Goal: Share content

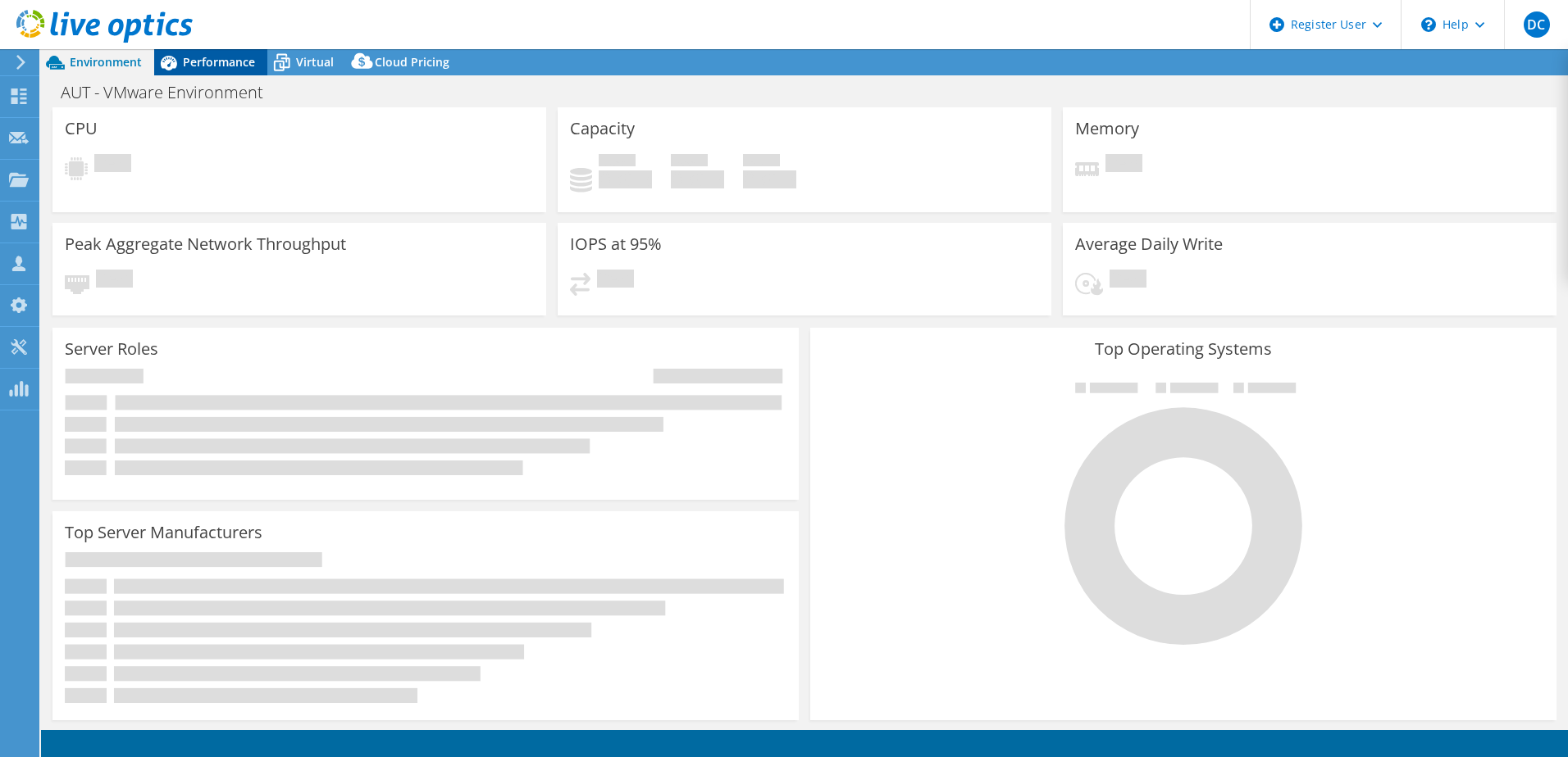
click at [210, 66] on span "Performance" at bounding box center [219, 61] width 72 height 16
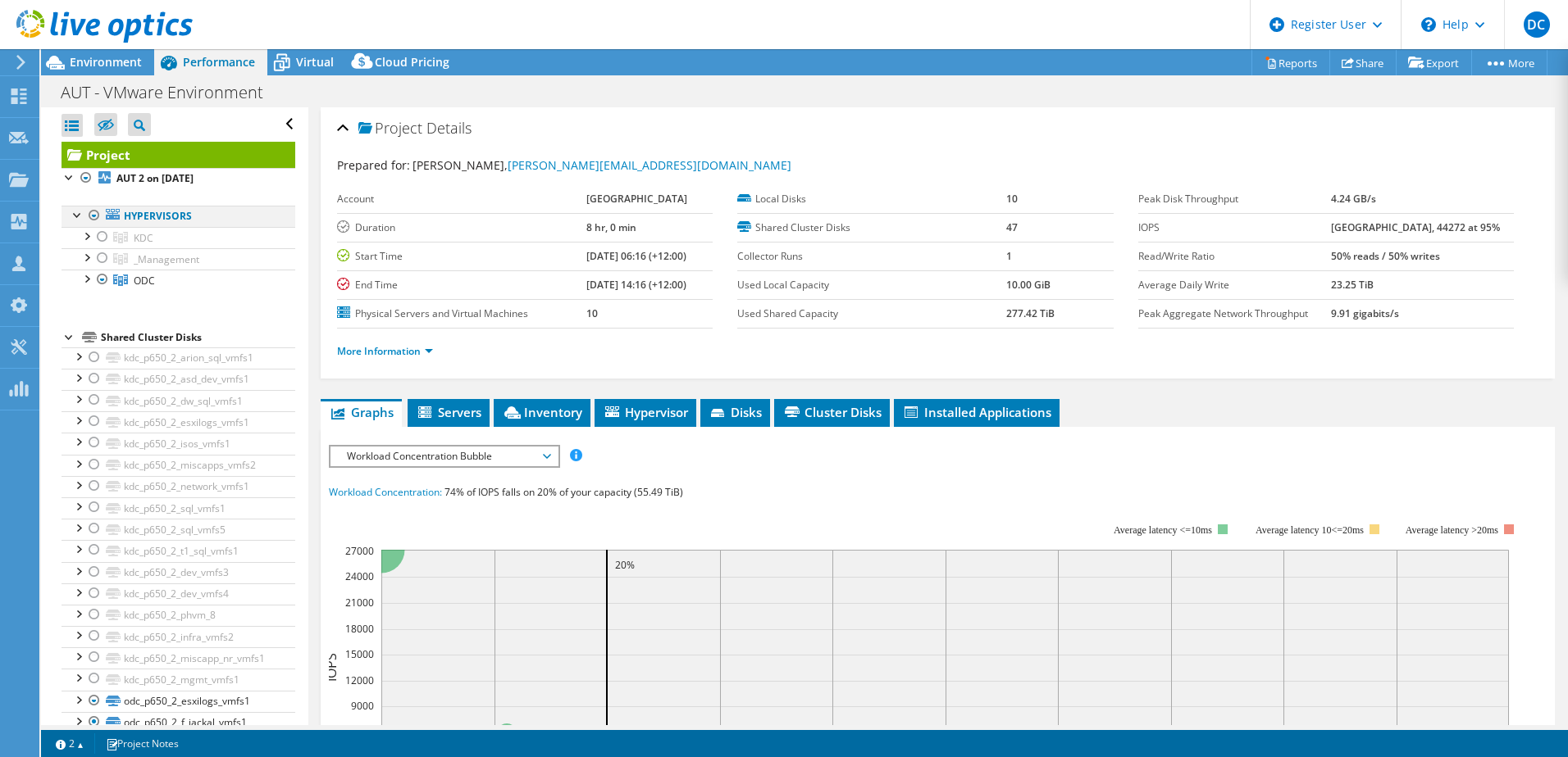
click at [89, 213] on div at bounding box center [93, 215] width 16 height 19
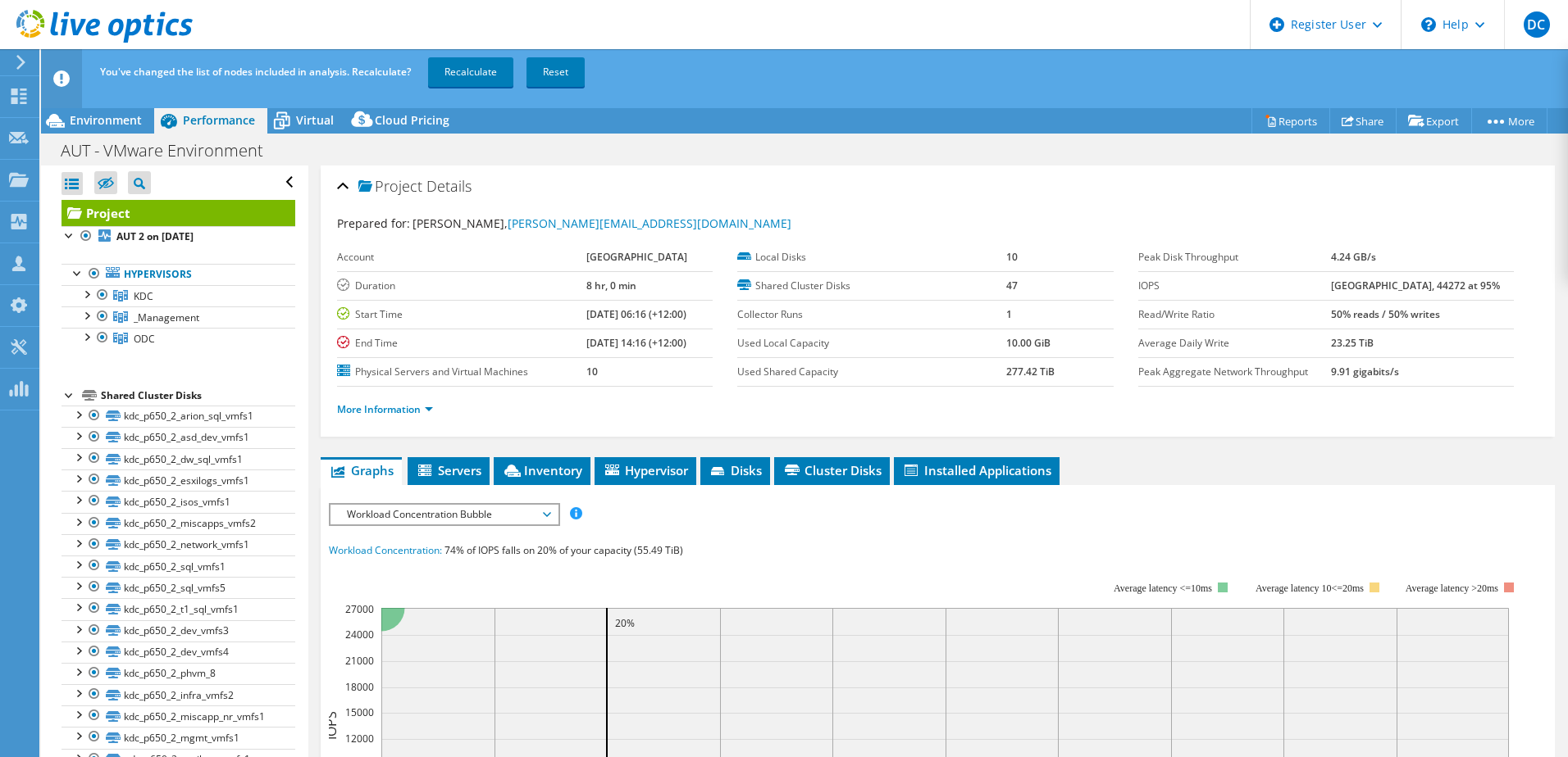
drag, startPoint x: 478, startPoint y: 66, endPoint x: 485, endPoint y: 125, distance: 59.4
click at [478, 66] on link "Recalculate" at bounding box center [470, 71] width 85 height 29
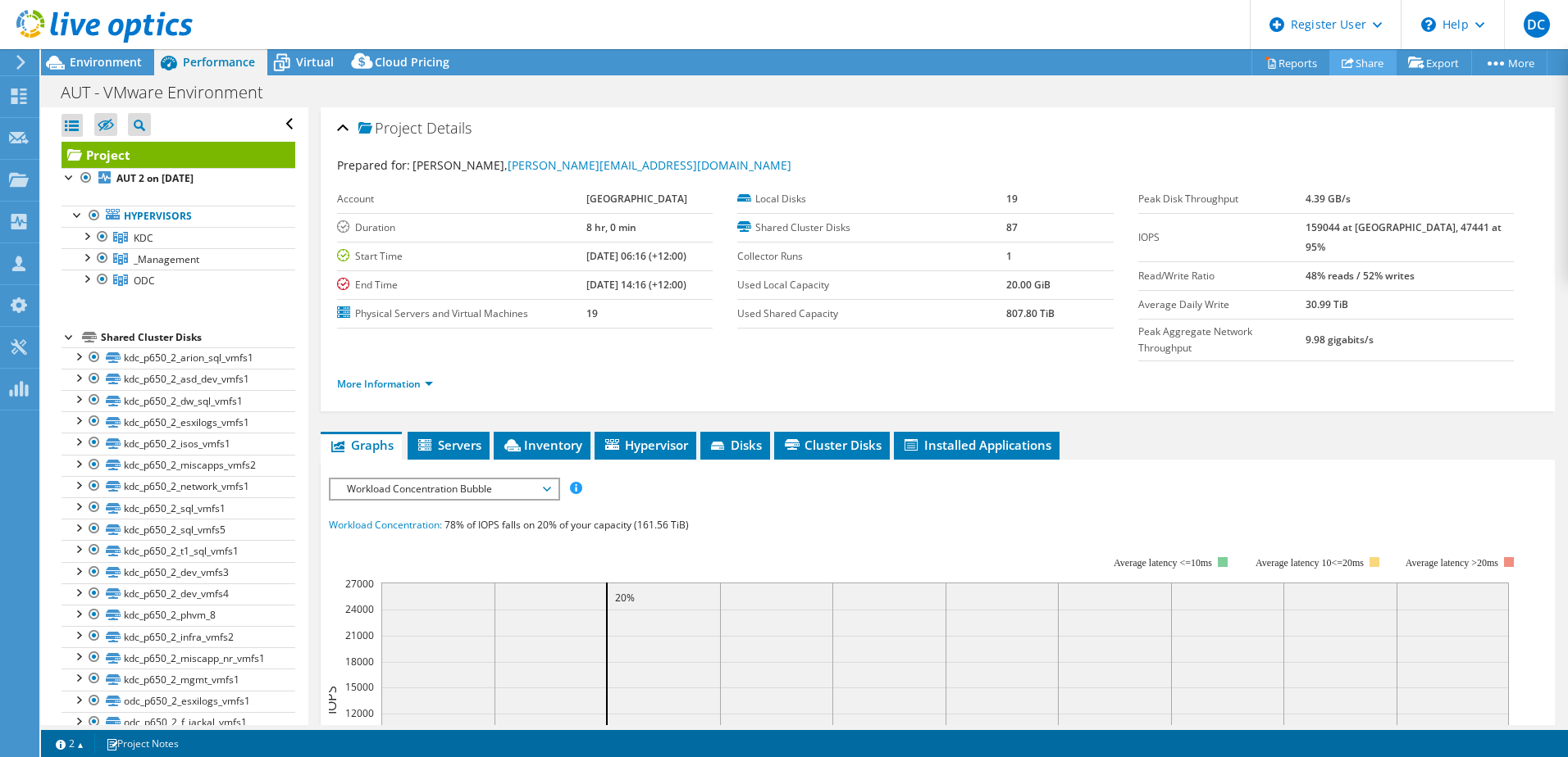
click at [1354, 66] on link "Share" at bounding box center [1363, 62] width 67 height 25
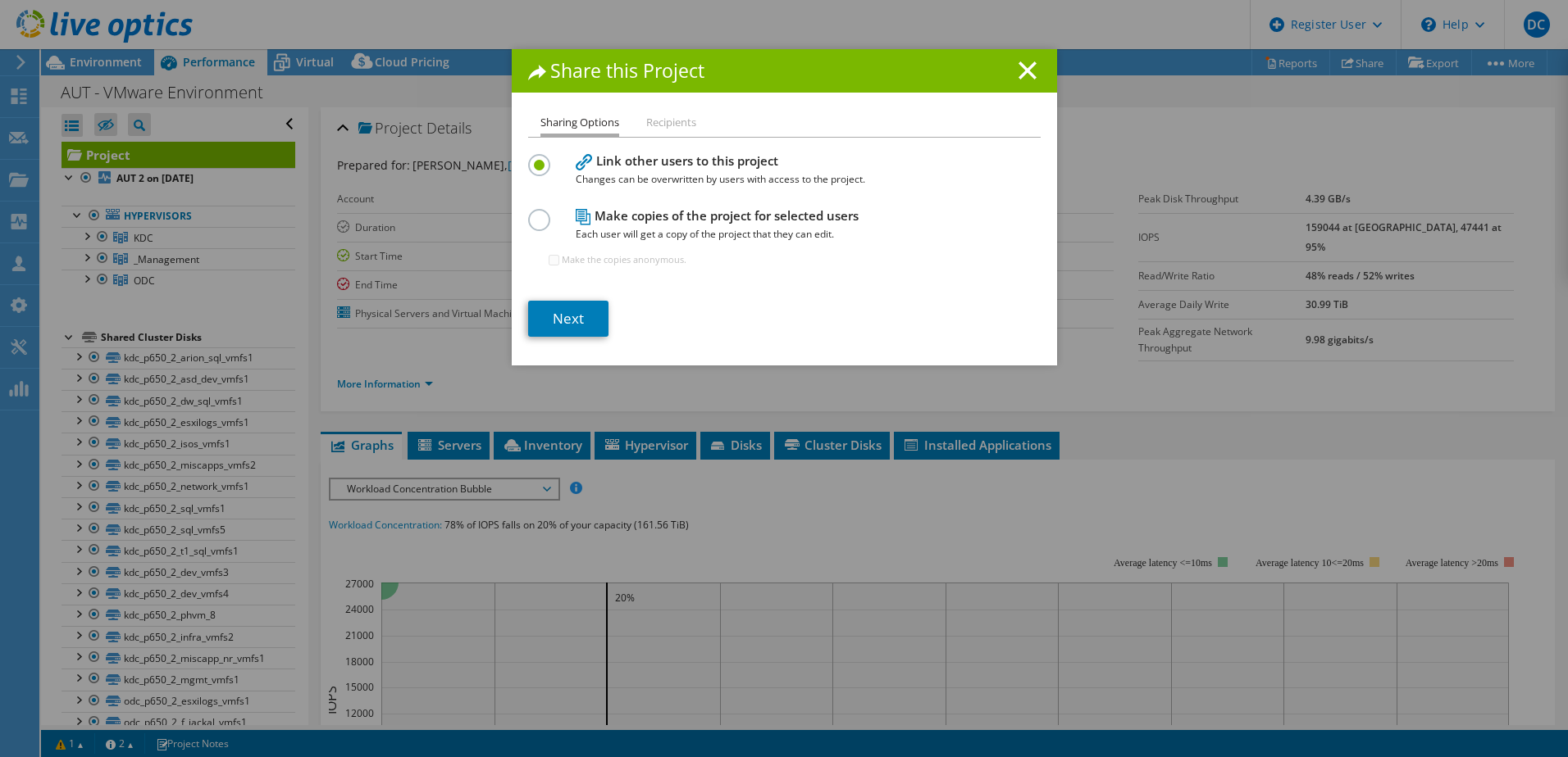
click at [531, 213] on label at bounding box center [543, 210] width 29 height 4
click at [0, 0] on input "radio" at bounding box center [0, 0] width 0 height 0
click at [582, 314] on link "Next" at bounding box center [568, 319] width 80 height 36
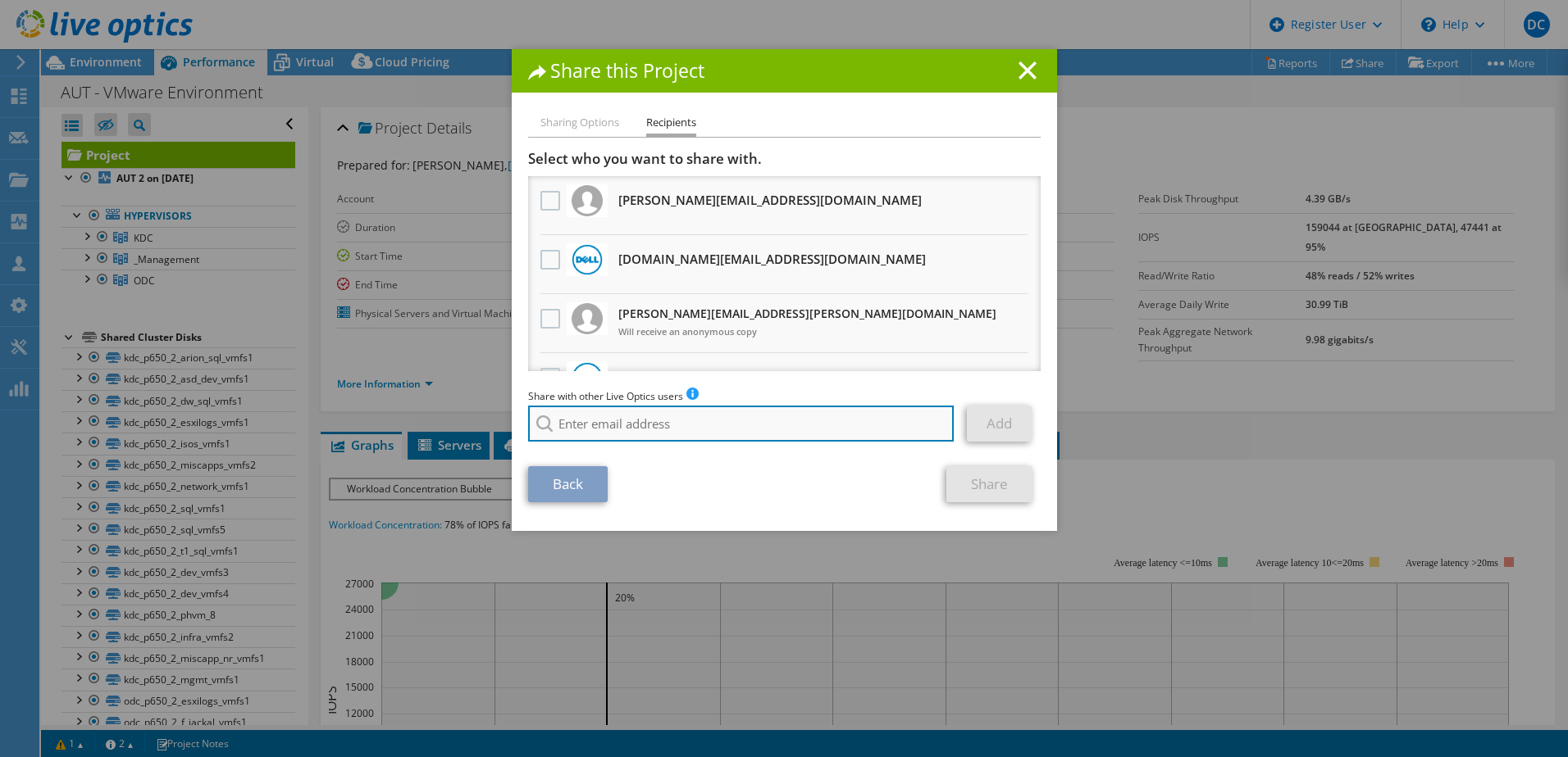
click at [698, 418] on input "search" at bounding box center [741, 423] width 427 height 36
paste input "[PERSON_NAME][EMAIL_ADDRESS][PERSON_NAME][DOMAIN_NAME]"
click at [719, 428] on input "[PERSON_NAME][EMAIL_ADDRESS][PERSON_NAME][DOMAIN_NAME]" at bounding box center [741, 423] width 427 height 36
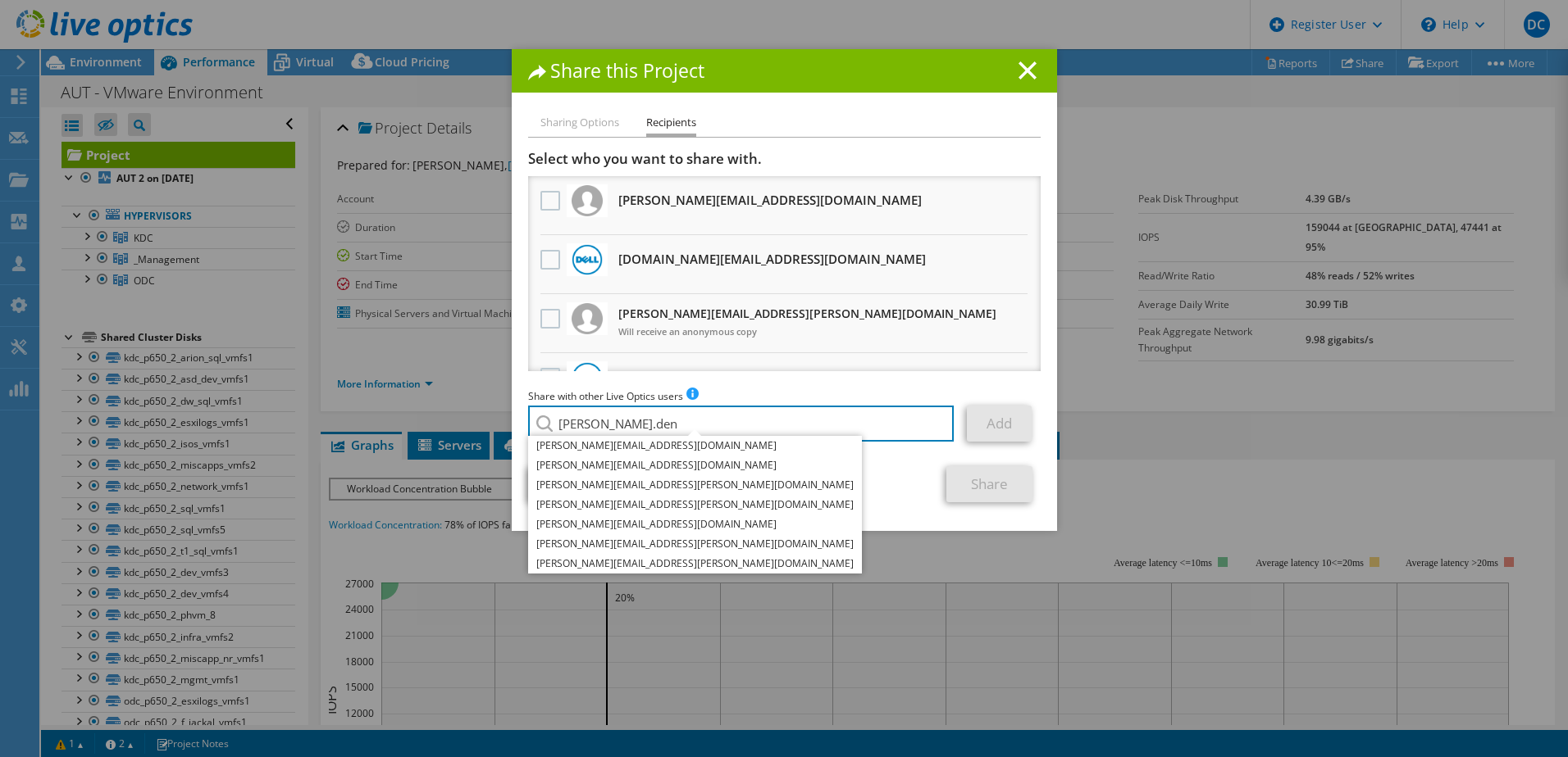
type input "[PERSON_NAME].[PERSON_NAME]"
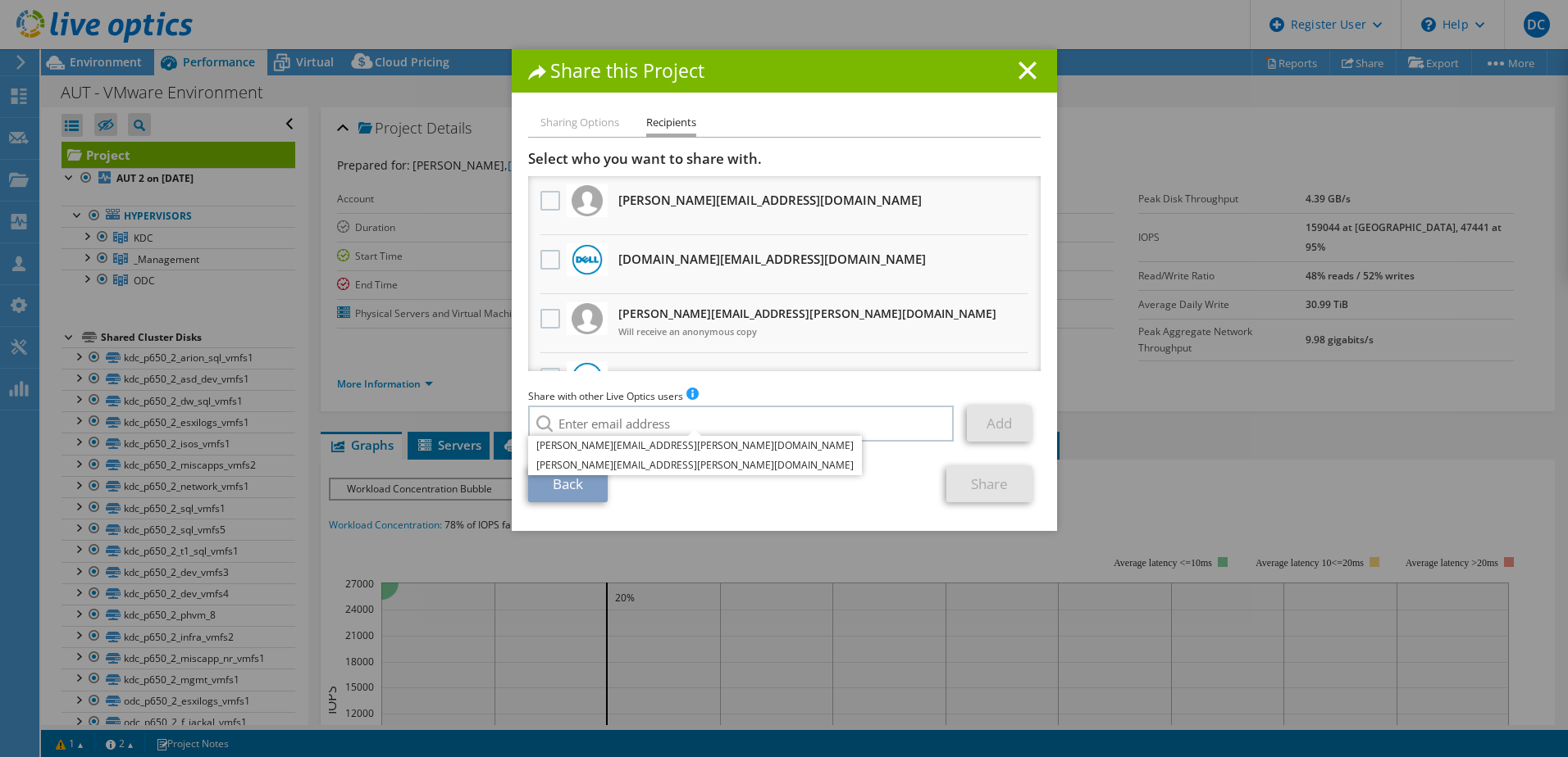
click at [1023, 56] on div "Share this Project" at bounding box center [784, 71] width 545 height 44
click at [1036, 66] on div "Share this Project" at bounding box center [784, 71] width 545 height 44
click at [1023, 70] on line at bounding box center [1027, 70] width 16 height 16
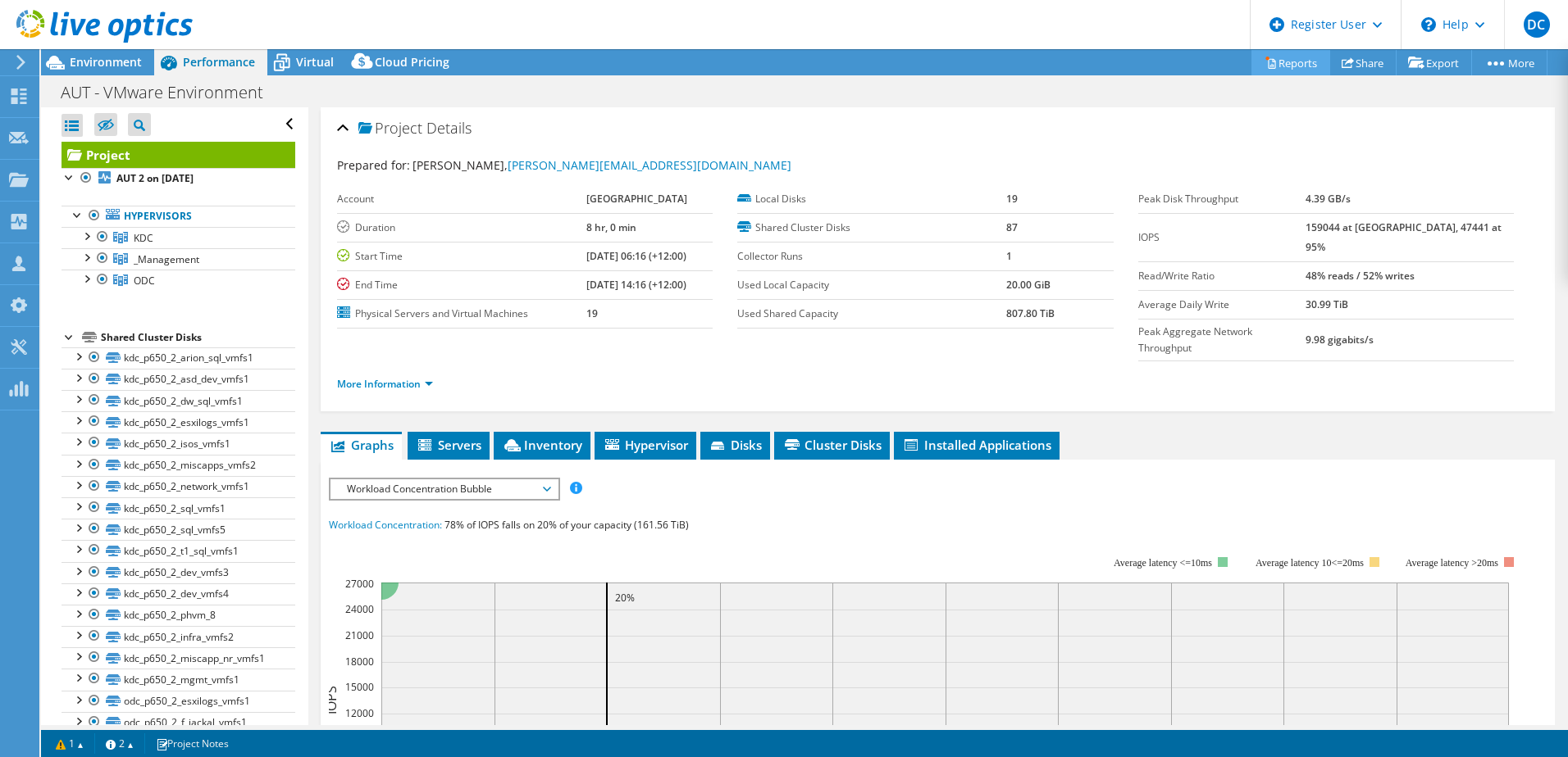
click at [1278, 59] on link "Reports" at bounding box center [1291, 62] width 79 height 25
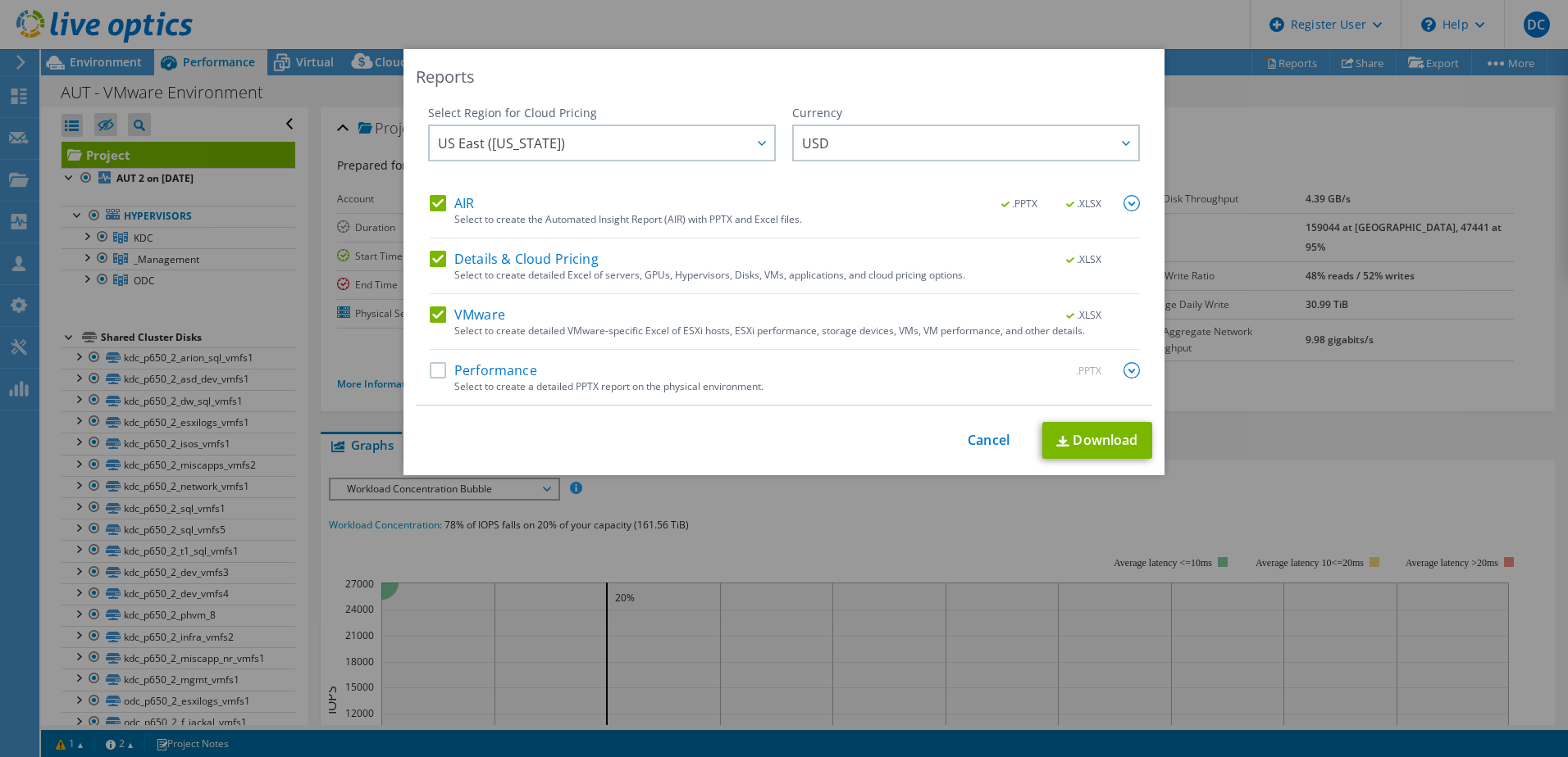
click at [495, 363] on label "Performance" at bounding box center [484, 370] width 108 height 16
click at [0, 0] on input "Performance" at bounding box center [0, 0] width 0 height 0
click at [1094, 436] on link "Download" at bounding box center [1098, 441] width 110 height 37
click at [712, 439] on div "This process may take a while, please wait... Cancel Download" at bounding box center [784, 441] width 736 height 37
click at [968, 442] on link "Cancel" at bounding box center [989, 441] width 42 height 16
